Goal: Task Accomplishment & Management: Manage account settings

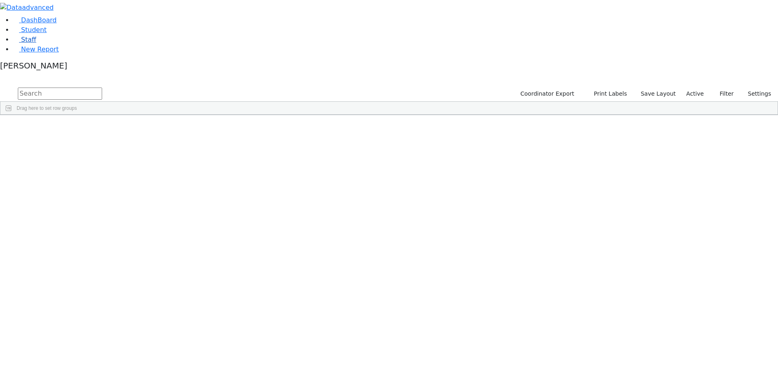
click at [34, 43] on link "Staff" at bounding box center [24, 40] width 23 height 8
click at [94, 379] on div "[PERSON_NAME]" at bounding box center [70, 384] width 48 height 11
click at [78, 74] on div "[PERSON_NAME]" at bounding box center [389, 67] width 778 height 13
click at [106, 55] on link "Sign Out" at bounding box center [114, 48] width 64 height 13
